Goal: Task Accomplishment & Management: Use online tool/utility

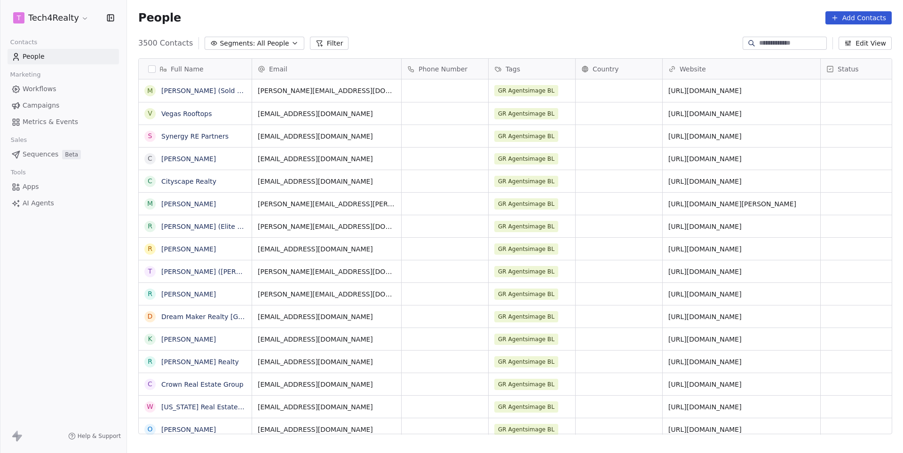
scroll to position [399, 775]
click at [35, 151] on span "Sequences" at bounding box center [41, 154] width 36 height 10
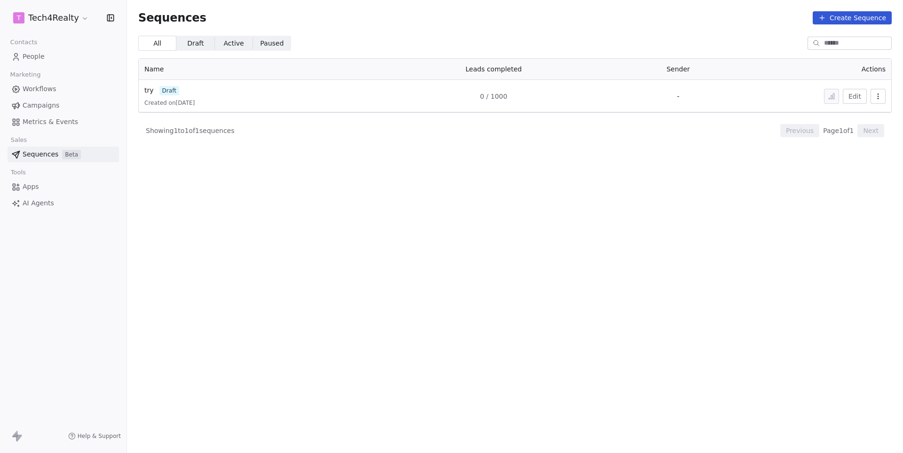
click at [74, 19] on html "T Tech4Realty Contacts People Marketing Workflows Campaigns Metrics & Events Sa…" at bounding box center [451, 226] width 903 height 453
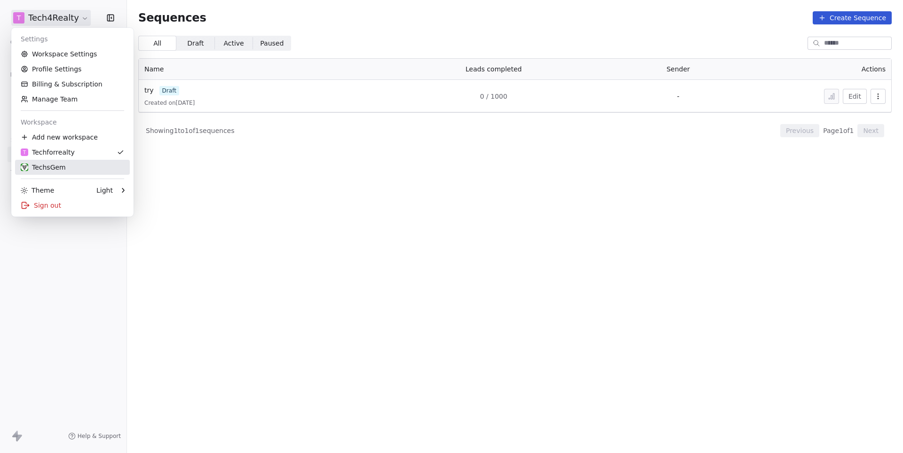
click at [33, 163] on div "TechsGem" at bounding box center [43, 167] width 45 height 9
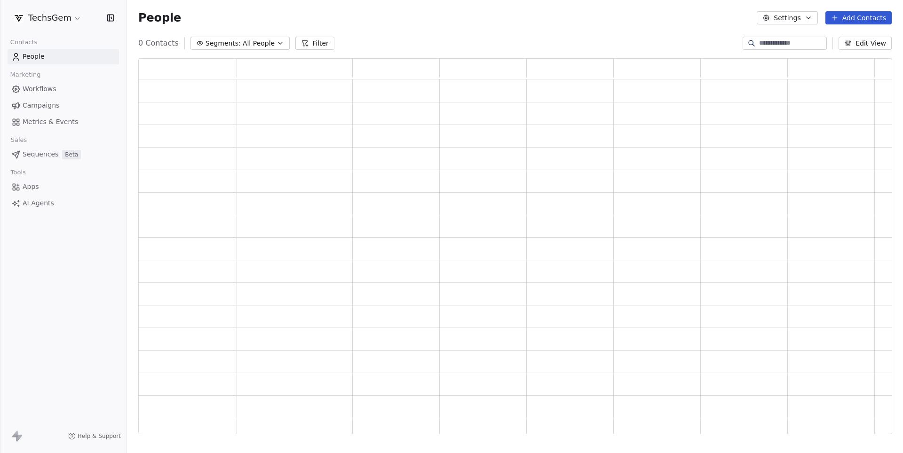
scroll to position [376, 753]
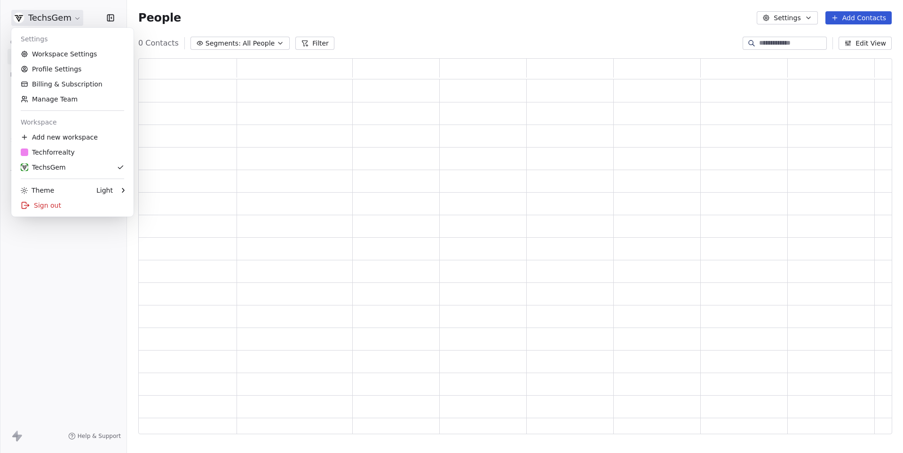
click at [62, 20] on html "TechsGem Contacts People Marketing Workflows Campaigns Metrics & Events Sales S…" at bounding box center [451, 226] width 903 height 453
click at [53, 150] on div "T Techforrealty" at bounding box center [48, 152] width 54 height 9
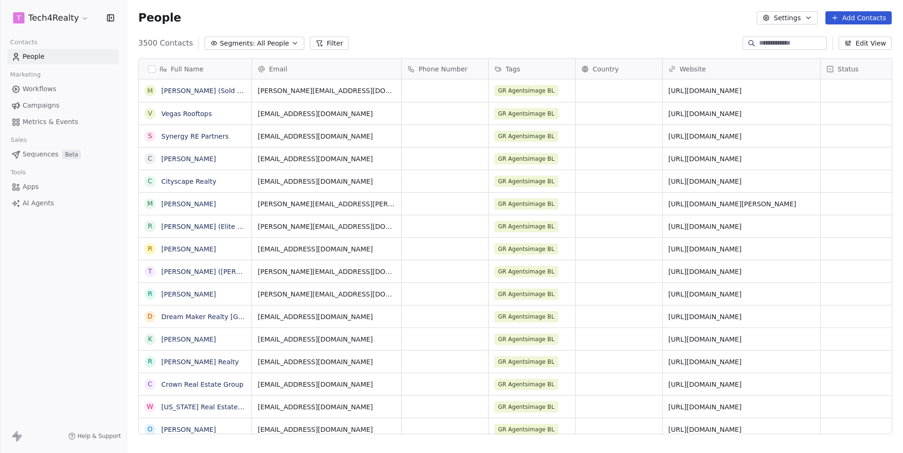
scroll to position [399, 775]
click at [43, 155] on span "Sequences" at bounding box center [41, 154] width 36 height 10
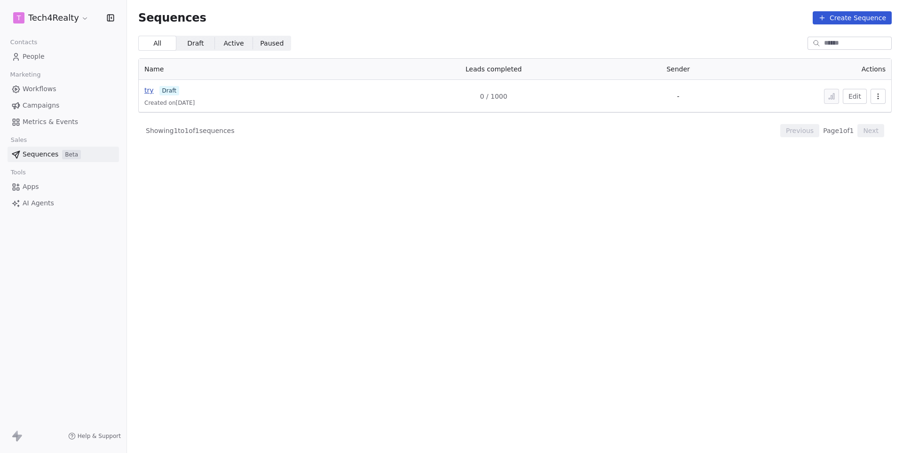
click at [149, 88] on span "try" at bounding box center [148, 90] width 9 height 8
